Goal: Task Accomplishment & Management: Complete application form

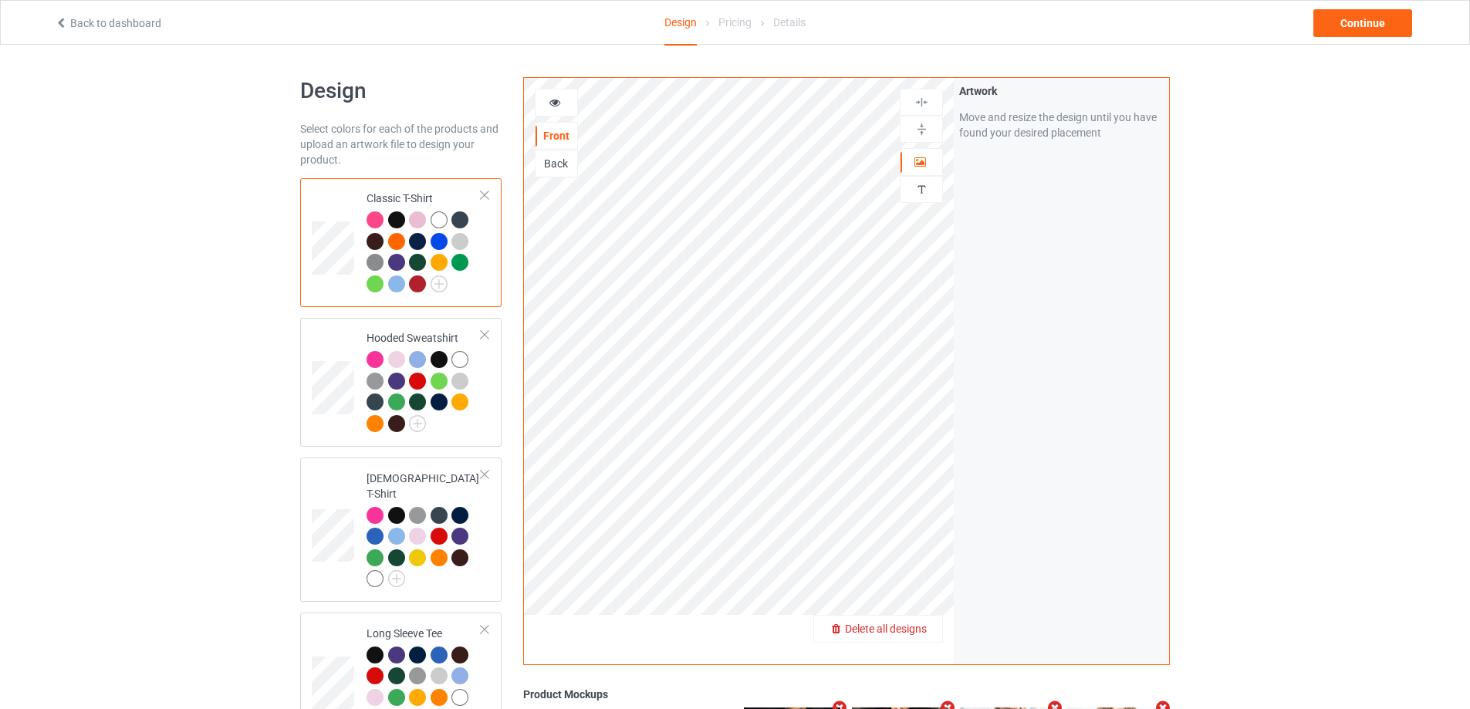
click at [920, 630] on span "Delete all designs" at bounding box center [886, 629] width 82 height 12
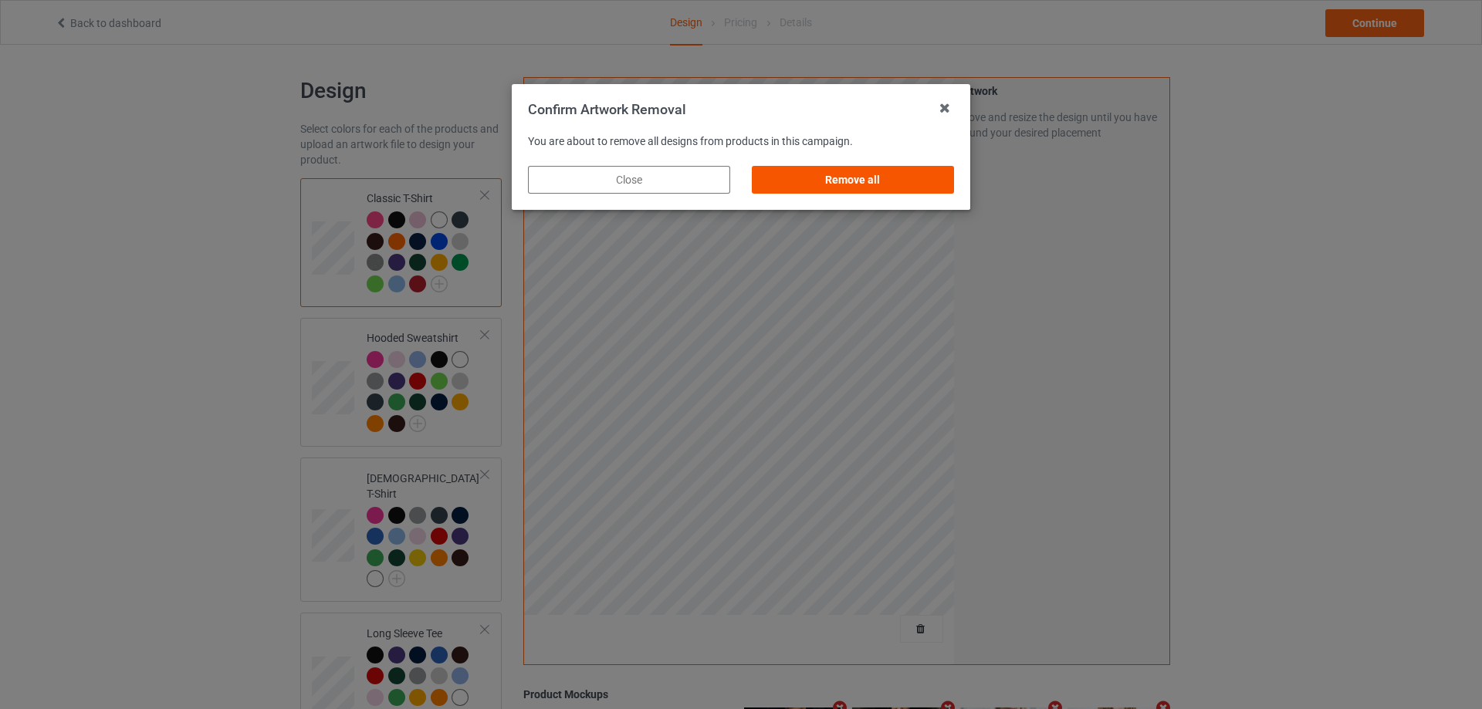
click at [814, 181] on div "Remove all" at bounding box center [853, 180] width 202 height 28
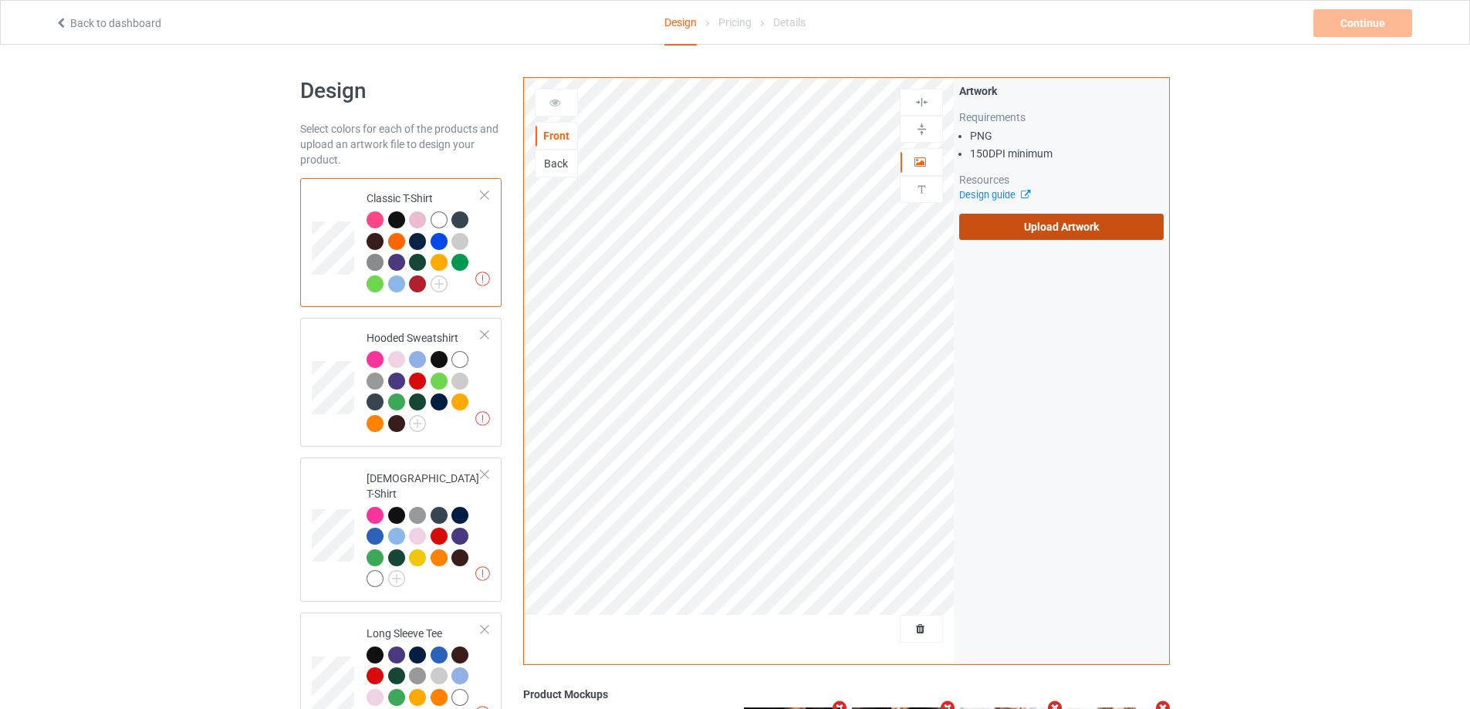
click at [992, 235] on label "Upload Artwork" at bounding box center [1061, 227] width 205 height 26
click at [0, 0] on input "Upload Artwork" at bounding box center [0, 0] width 0 height 0
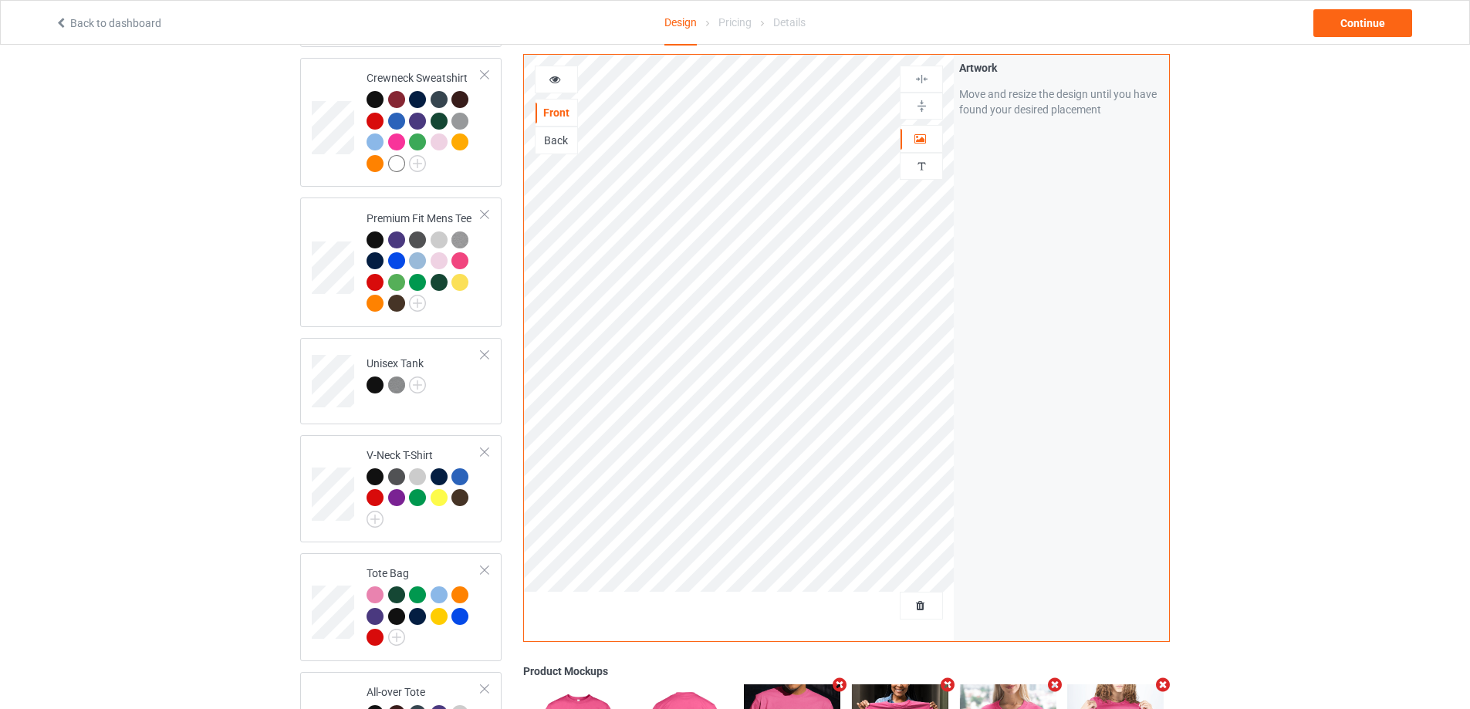
scroll to position [1158, 0]
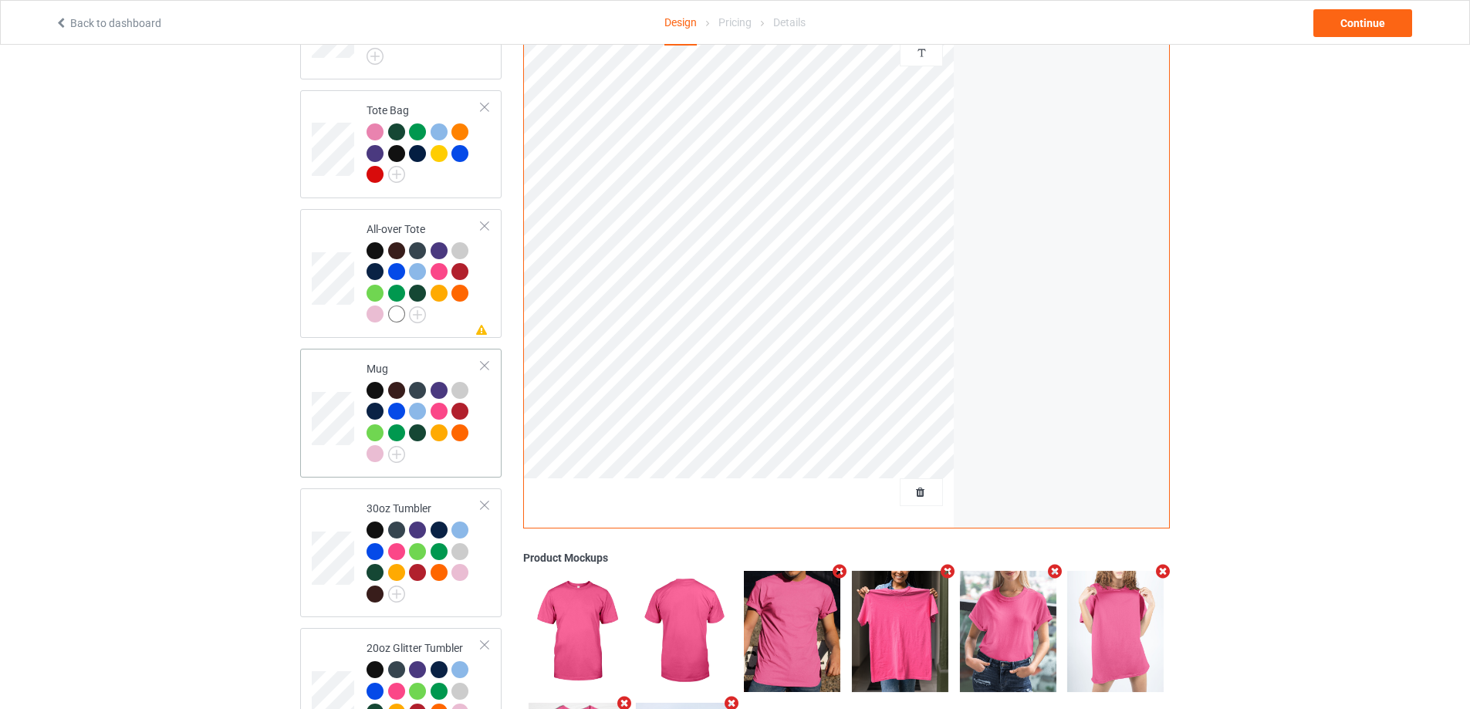
click at [486, 449] on td "Mug" at bounding box center [424, 413] width 132 height 117
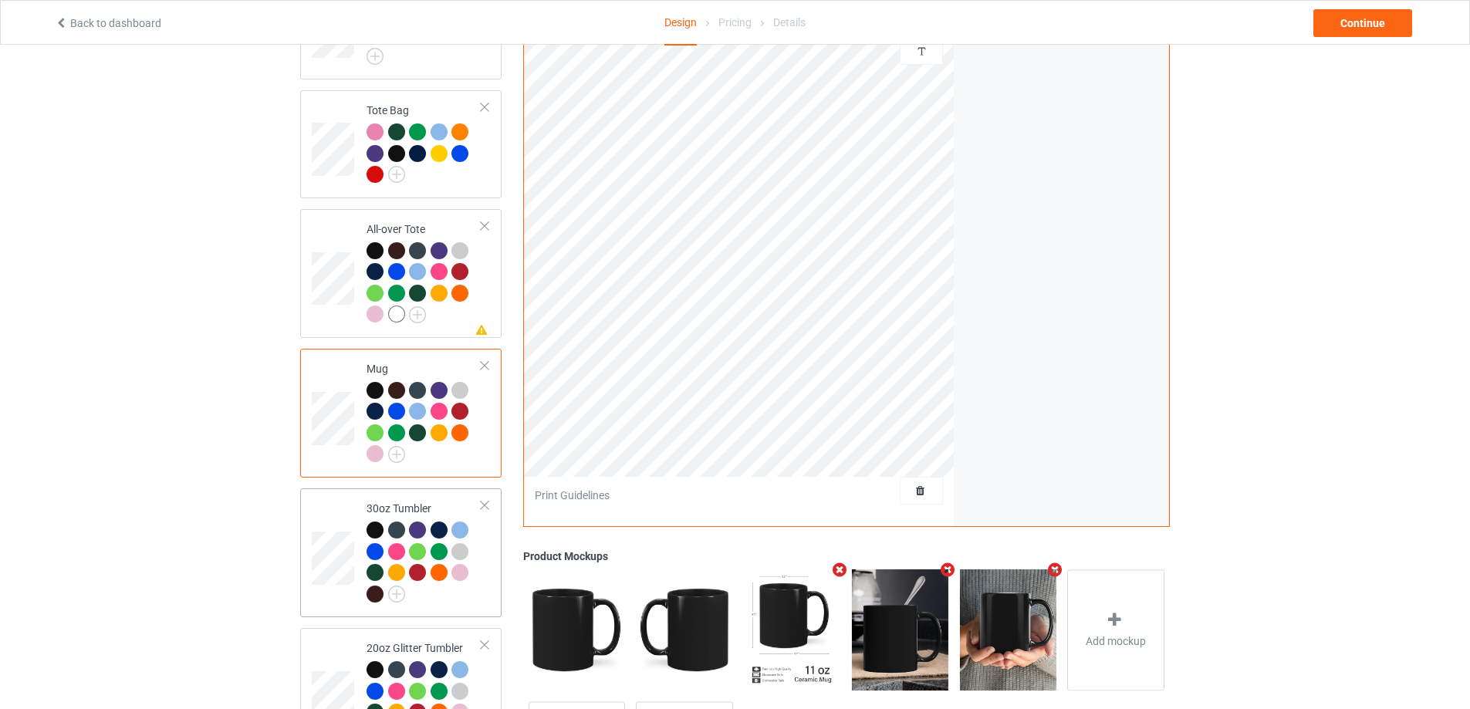
click at [466, 601] on td "30oz Tumbler" at bounding box center [424, 553] width 132 height 117
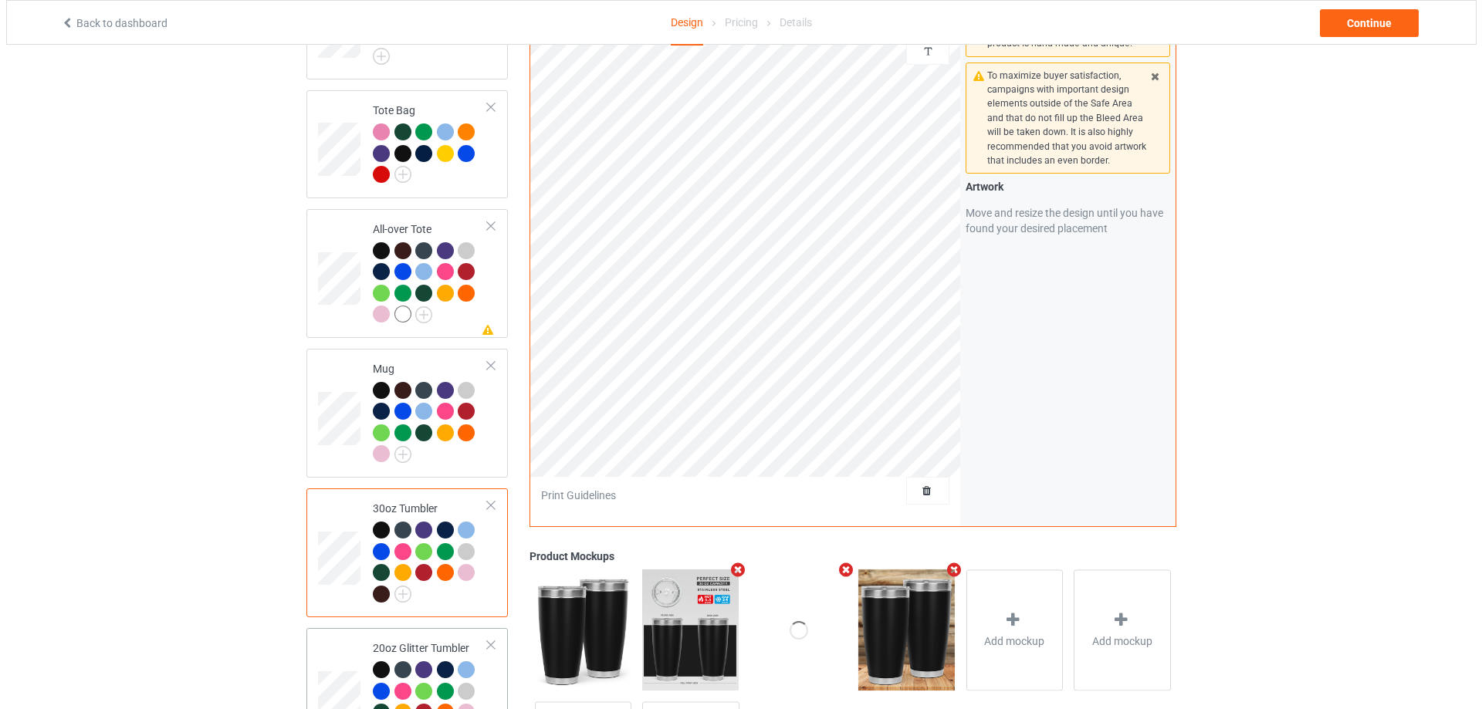
scroll to position [1304, 0]
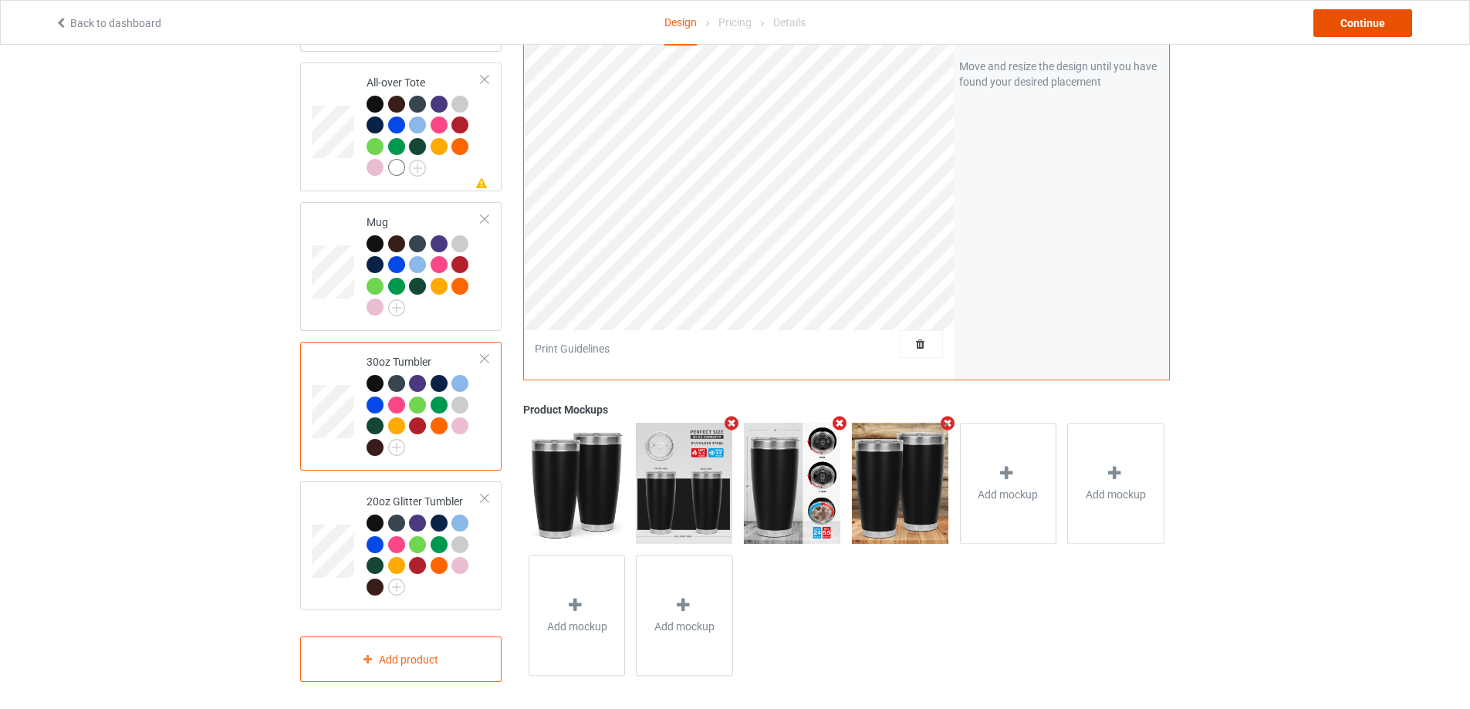
click at [1345, 29] on div "Continue" at bounding box center [1363, 23] width 99 height 28
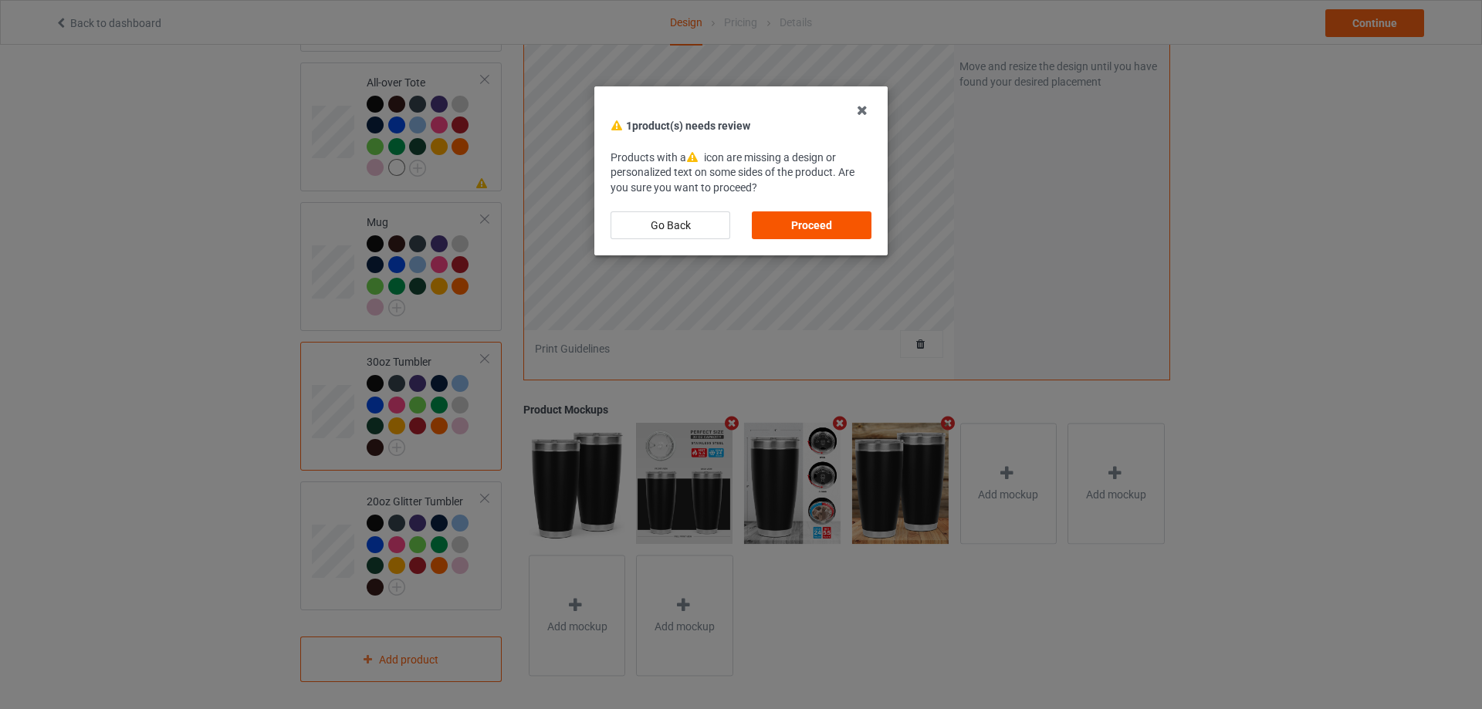
click at [847, 217] on div "Proceed" at bounding box center [812, 225] width 120 height 28
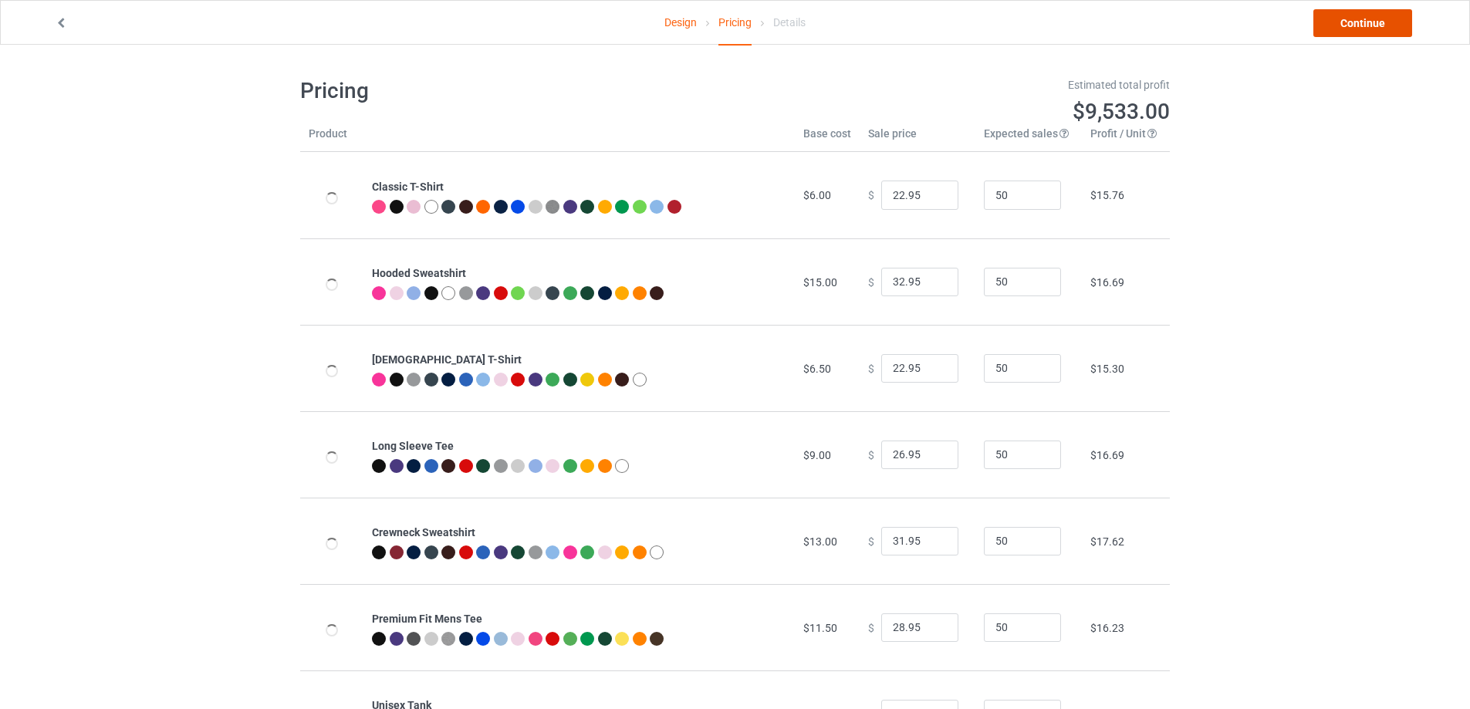
click at [1371, 21] on link "Continue" at bounding box center [1363, 23] width 99 height 28
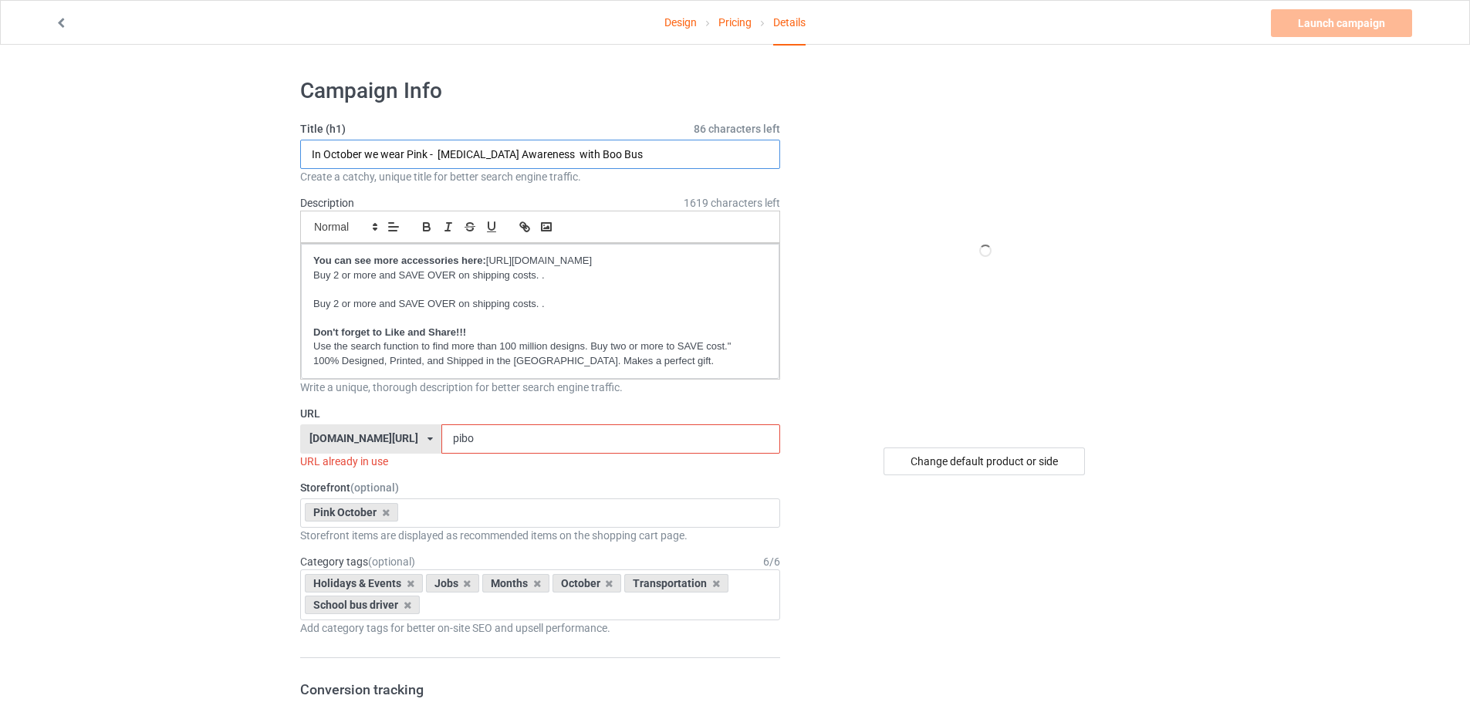
click at [523, 150] on input "In October we wear Pink - [MEDICAL_DATA] Awareness with Boo Bus" at bounding box center [540, 154] width 480 height 29
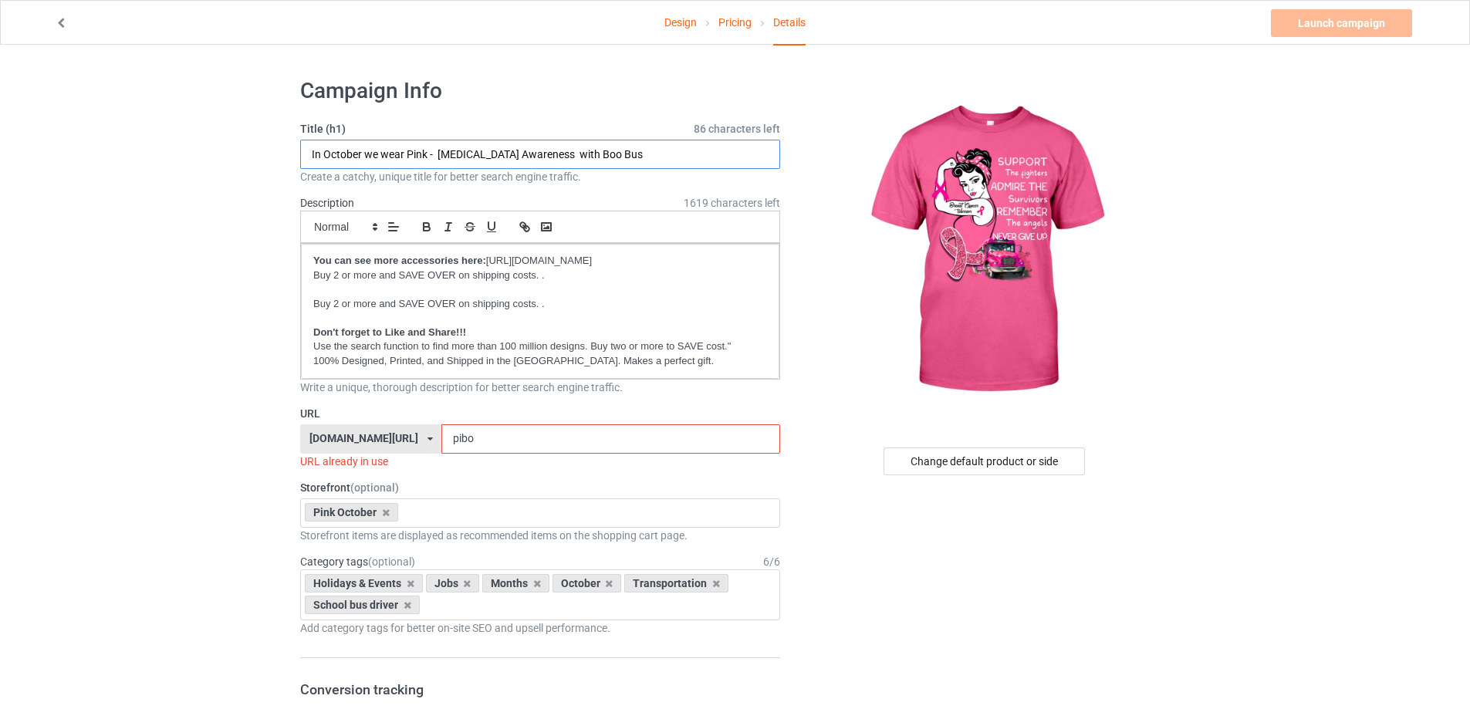
click at [421, 161] on input "In October we wear Pink - [MEDICAL_DATA] Awareness with Boo Bus" at bounding box center [540, 154] width 480 height 29
drag, startPoint x: 436, startPoint y: 154, endPoint x: 273, endPoint y: 156, distance: 162.9
click at [479, 152] on input "Support [MEDICAL_DATA] Awareness with Boo Bus" at bounding box center [540, 154] width 480 height 29
drag, startPoint x: 478, startPoint y: 152, endPoint x: 702, endPoint y: 149, distance: 223.9
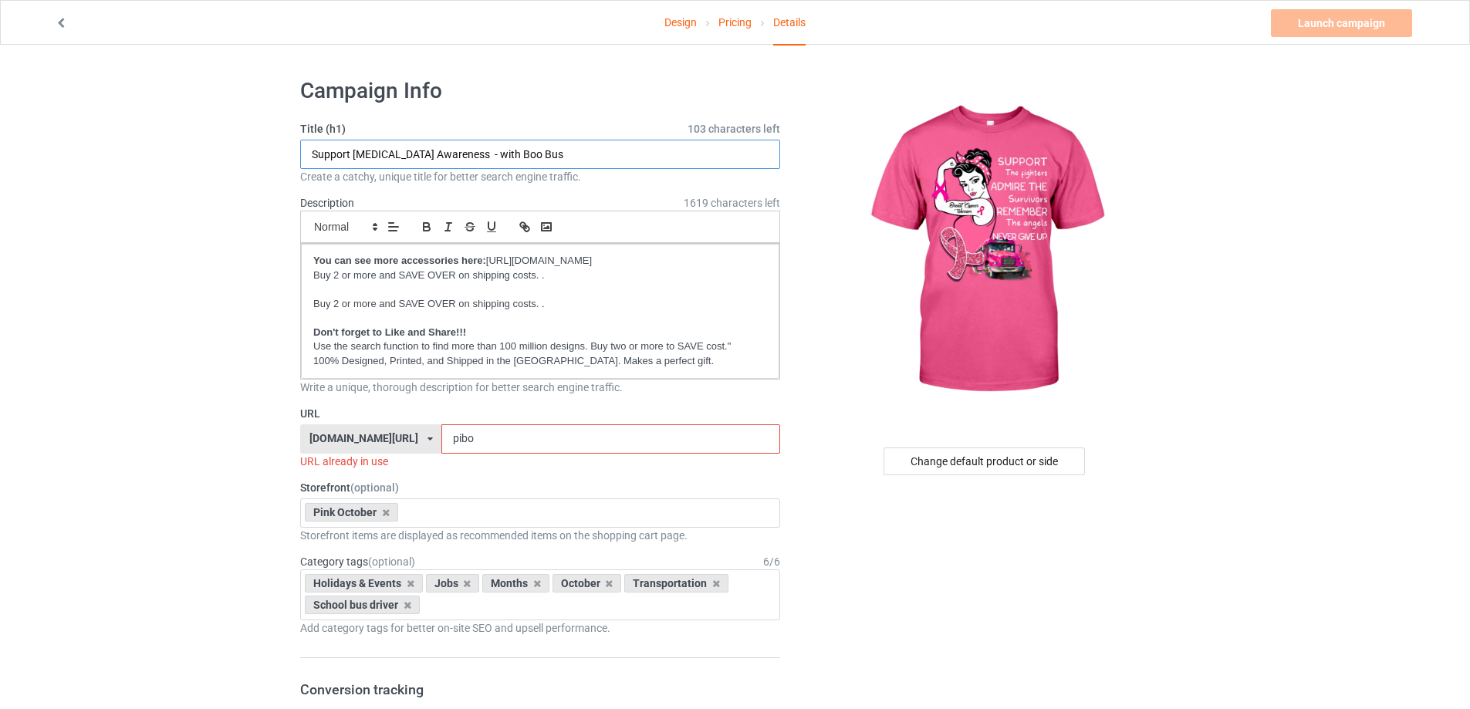
click at [702, 150] on input "Support [MEDICAL_DATA] Awareness - with Boo Bus" at bounding box center [540, 154] width 480 height 29
click at [353, 146] on input "Support [MEDICAL_DATA] Awareness" at bounding box center [540, 154] width 480 height 29
type input "Support - [MEDICAL_DATA] Awareness"
click at [485, 436] on input "pibo" at bounding box center [611, 439] width 338 height 29
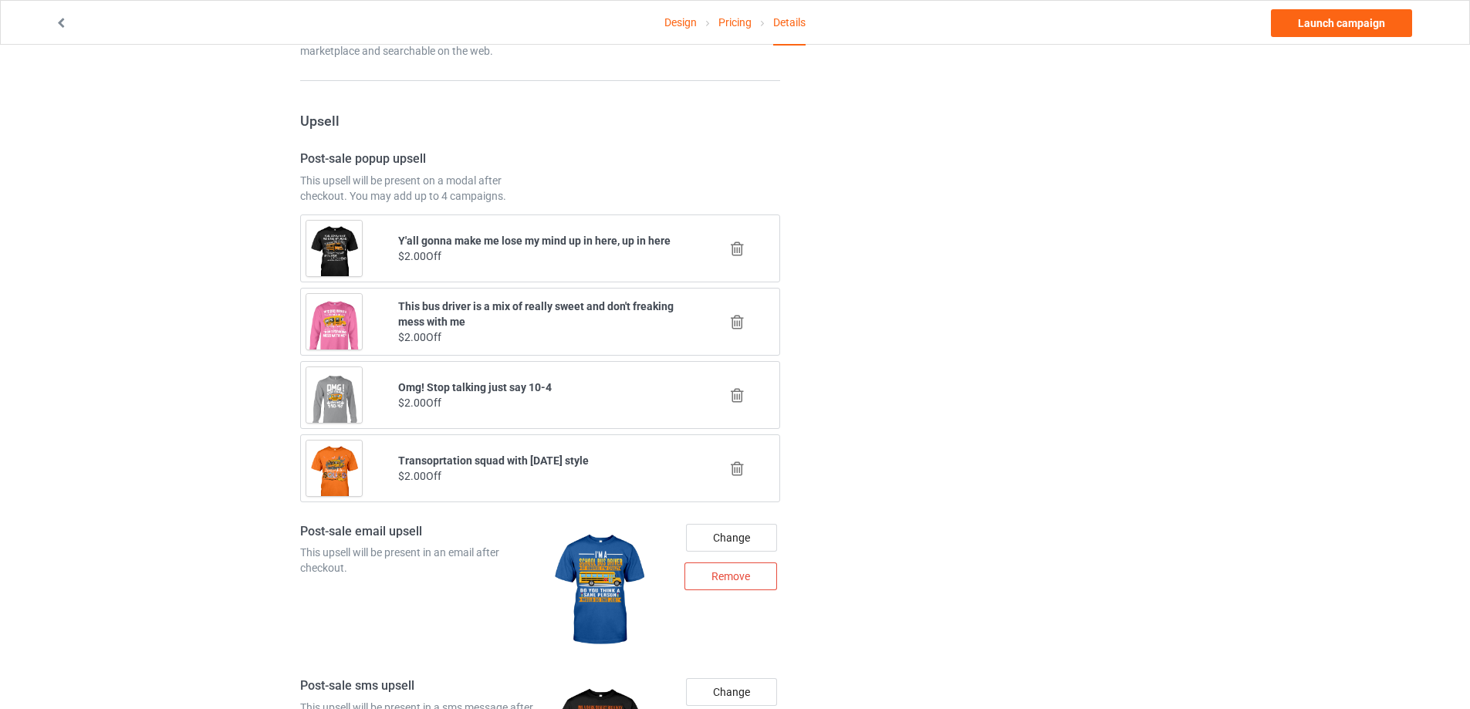
scroll to position [1012, 0]
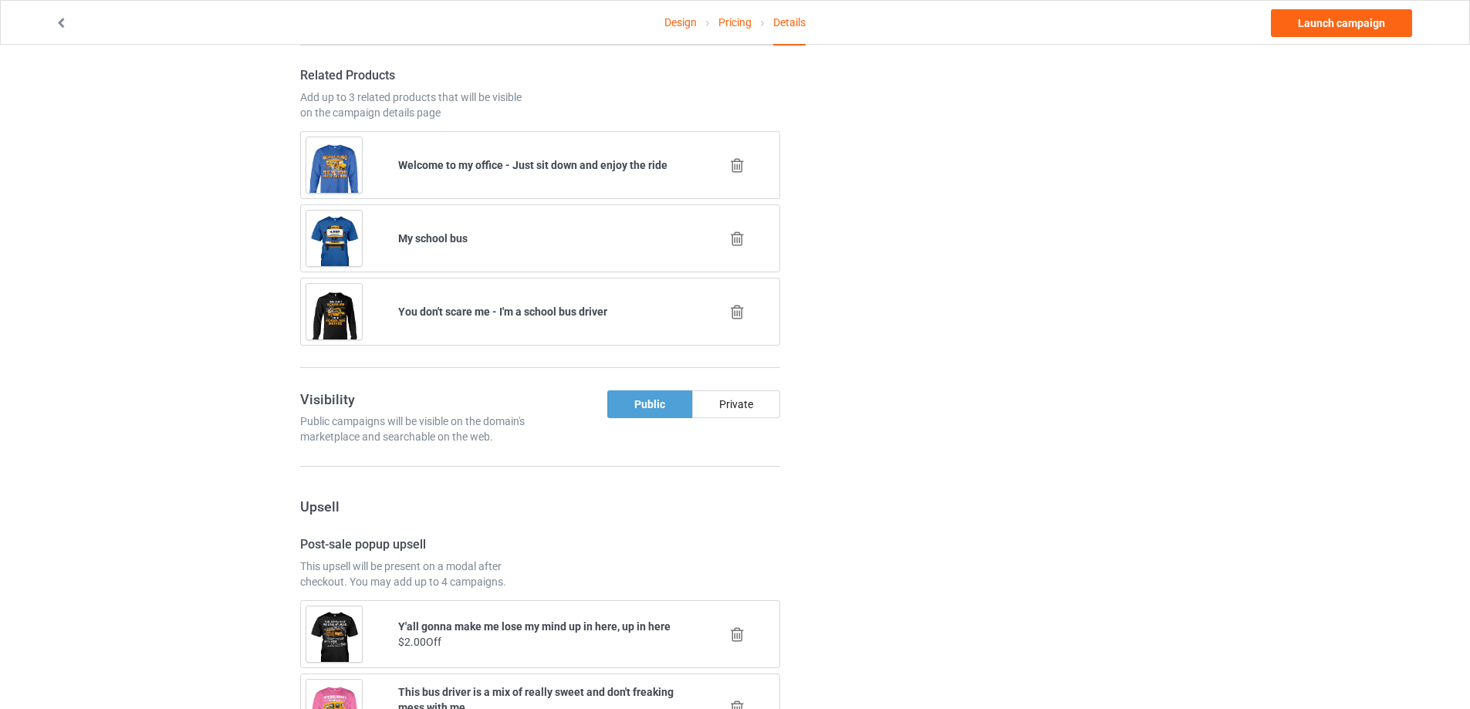
type input "pisu"
click at [735, 236] on icon at bounding box center [737, 239] width 19 height 16
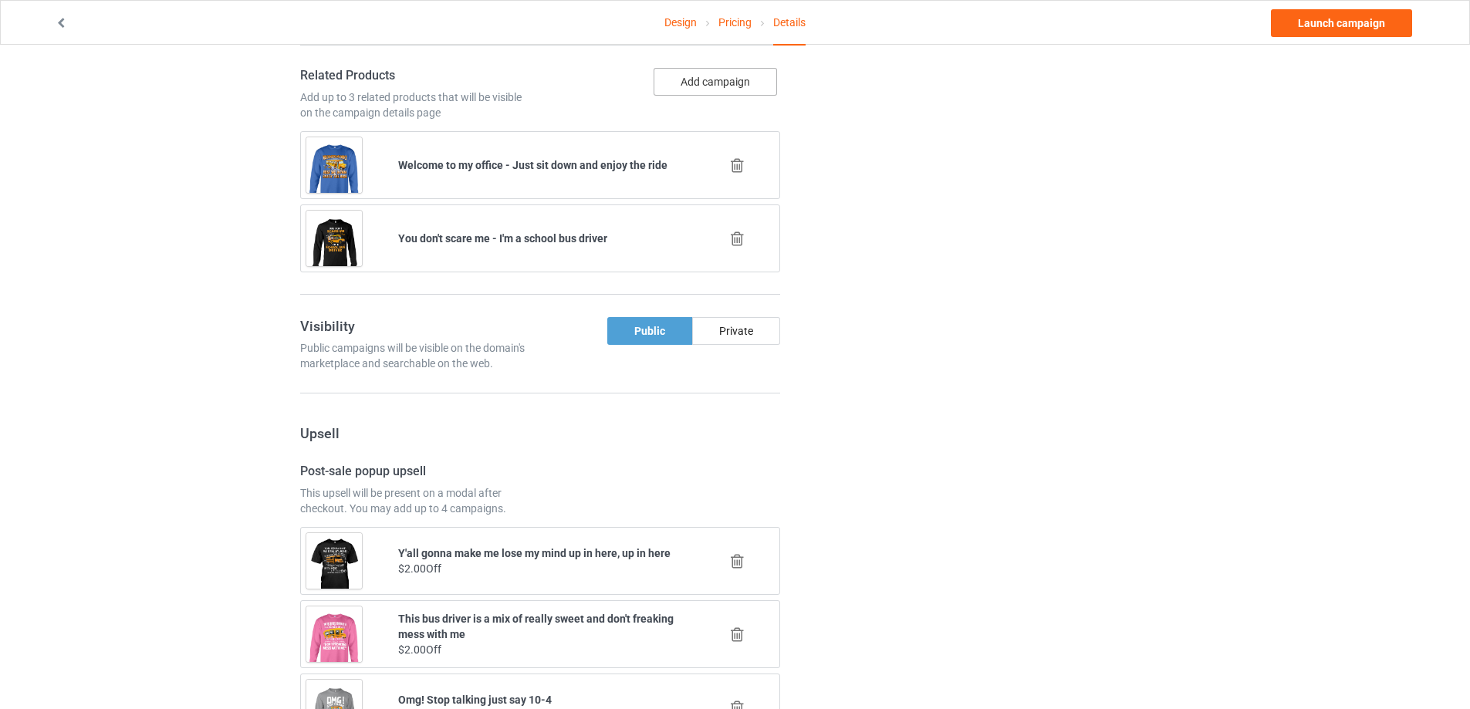
click at [669, 83] on button "Add campaign" at bounding box center [716, 82] width 124 height 28
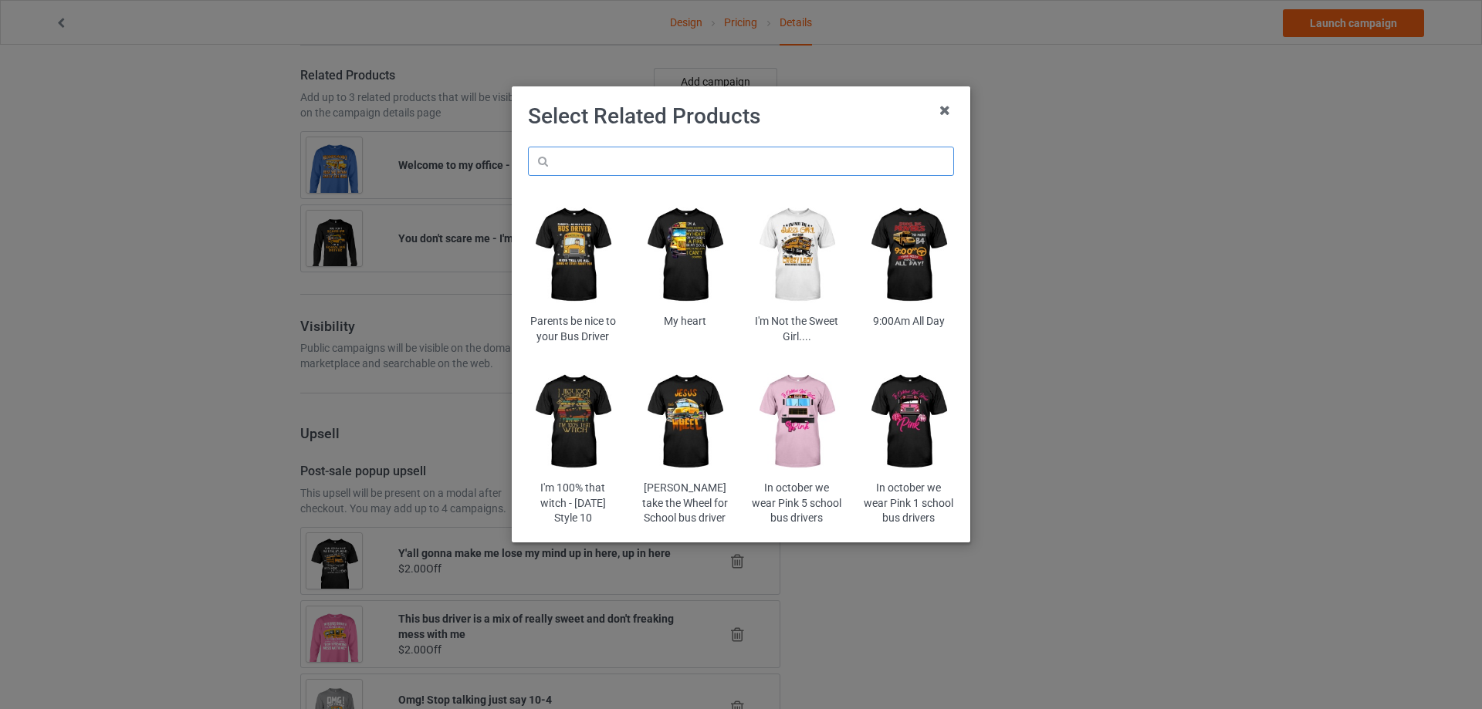
click at [665, 161] on input "text" at bounding box center [741, 161] width 426 height 29
paste input "dolibr"
type input "dolibr"
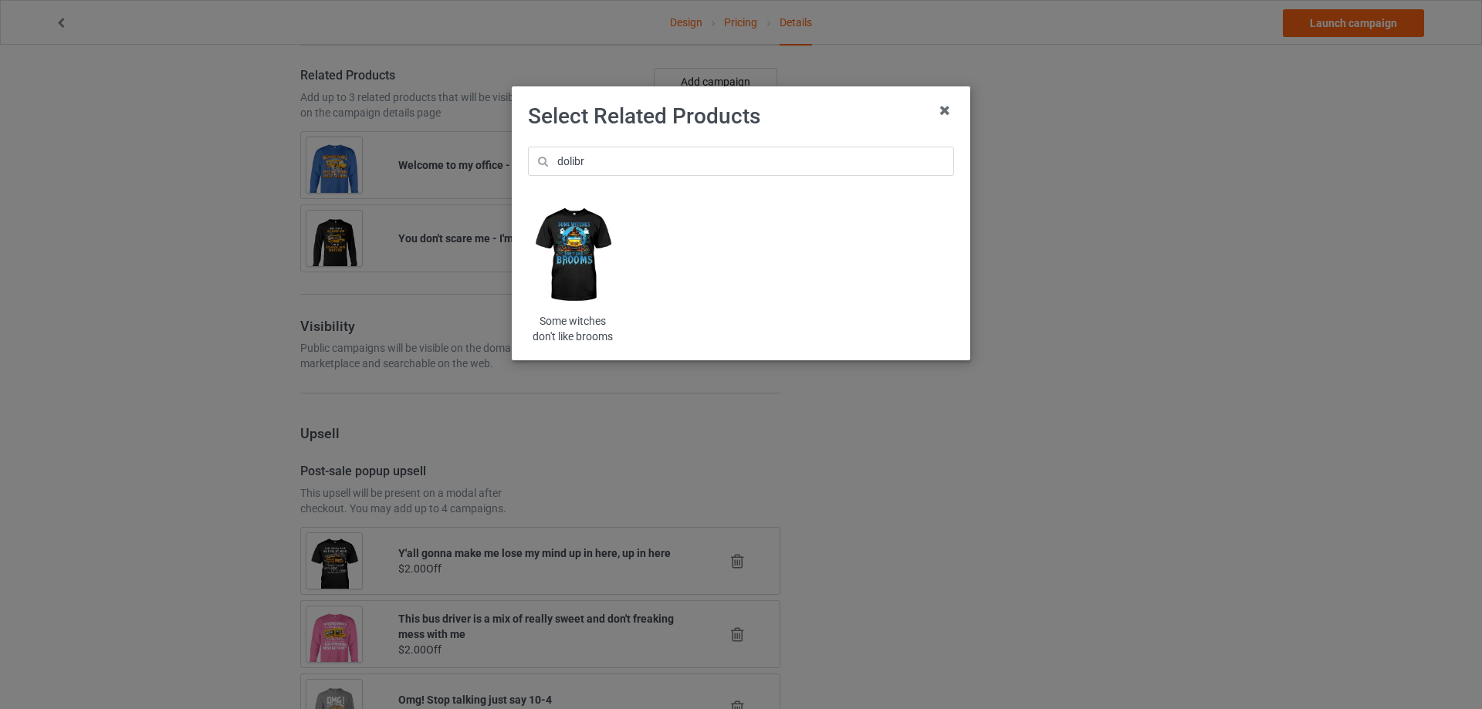
click at [604, 262] on img at bounding box center [573, 255] width 90 height 113
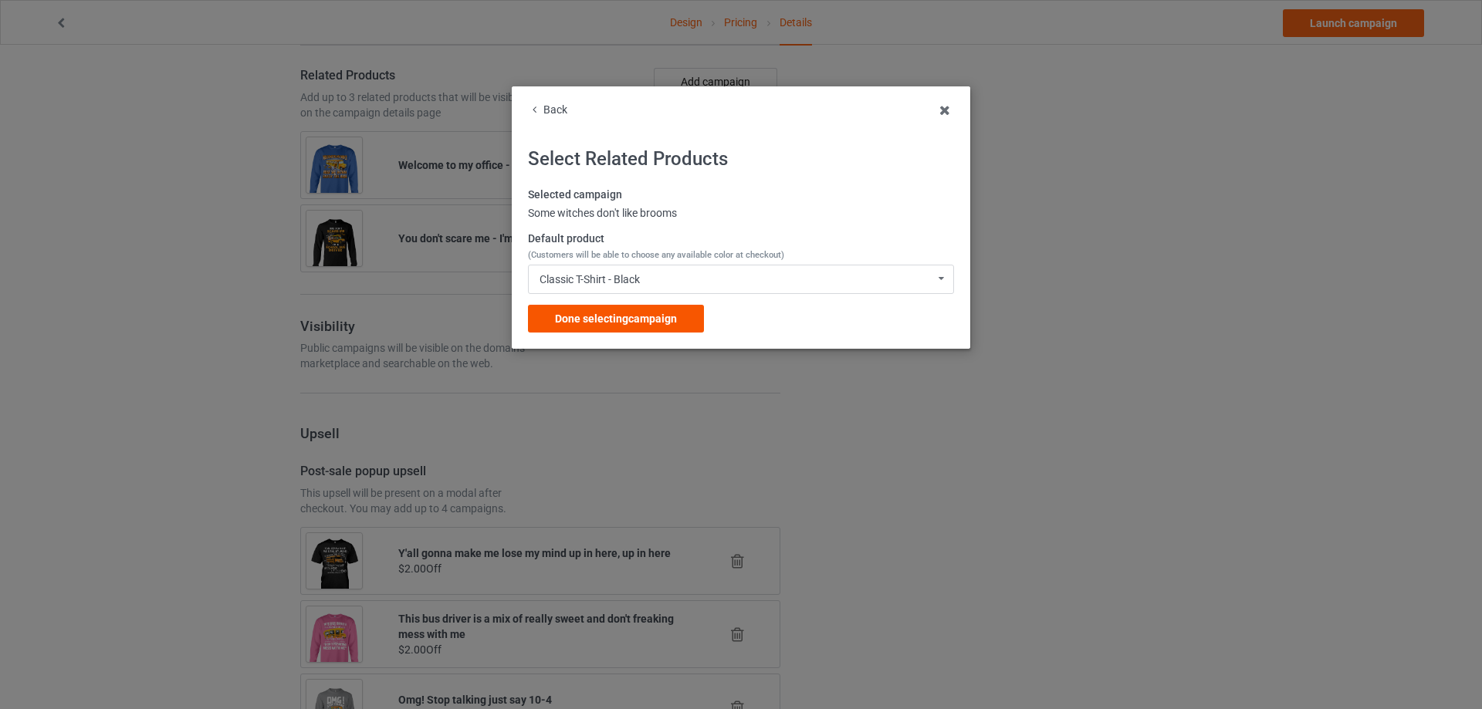
click at [610, 319] on span "Done selecting campaign" at bounding box center [616, 319] width 122 height 12
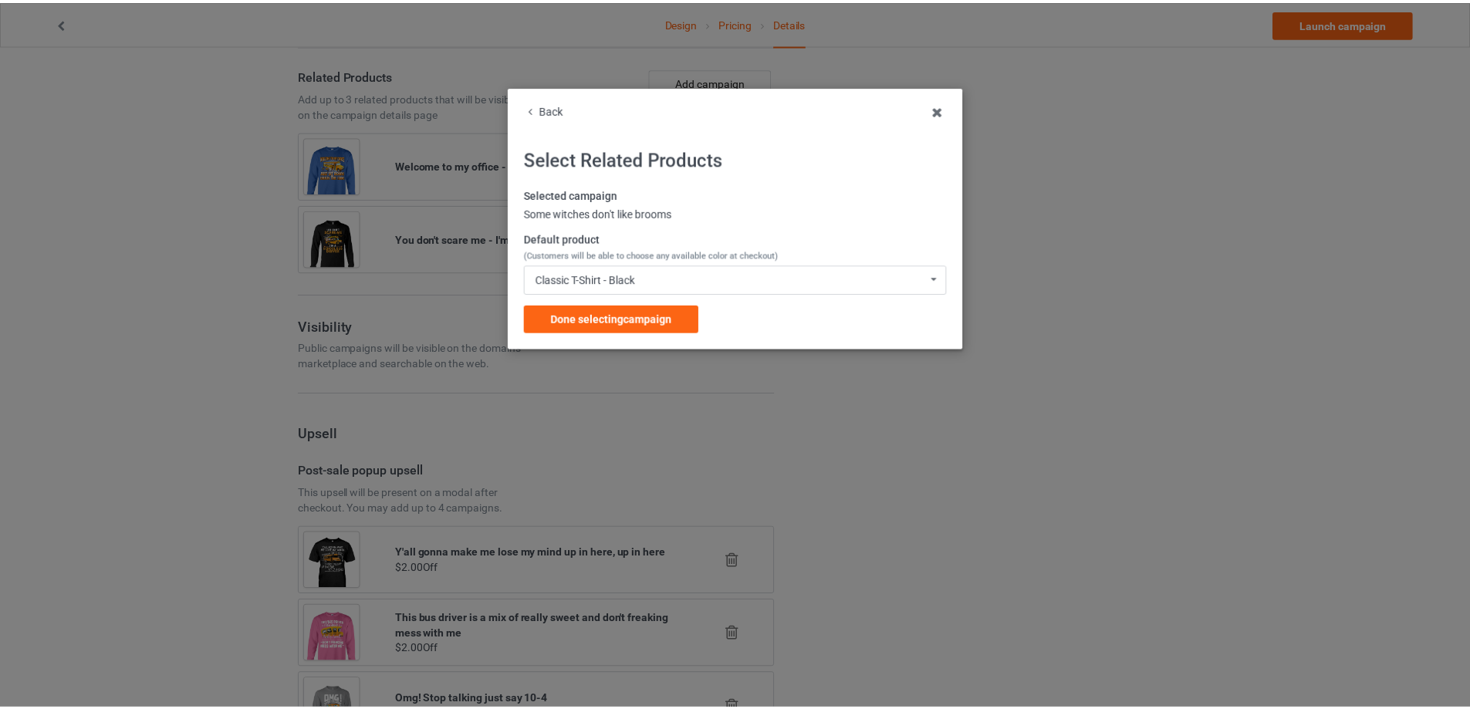
scroll to position [953, 0]
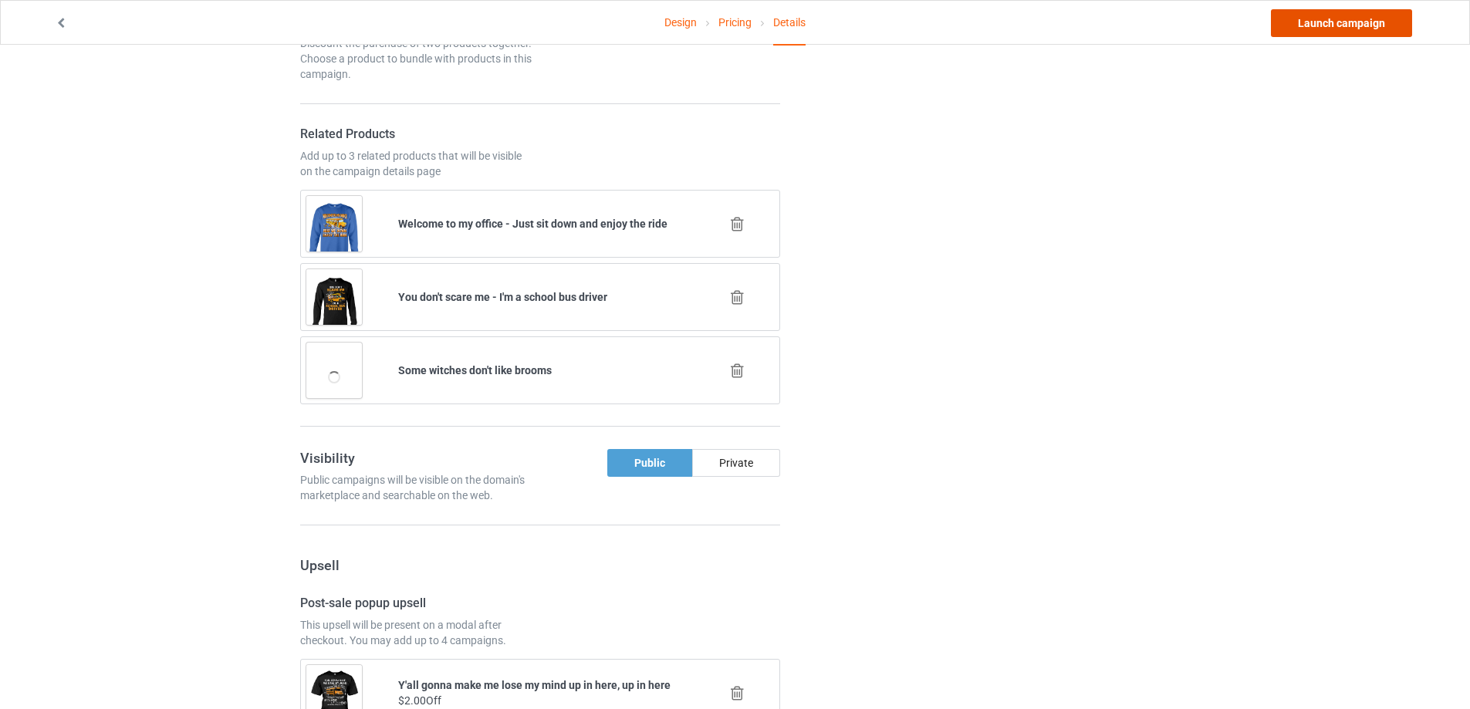
click at [1346, 25] on link "Launch campaign" at bounding box center [1341, 23] width 141 height 28
